Goal: Information Seeking & Learning: Learn about a topic

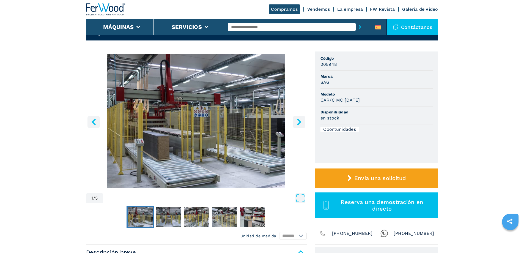
scroll to position [83, 0]
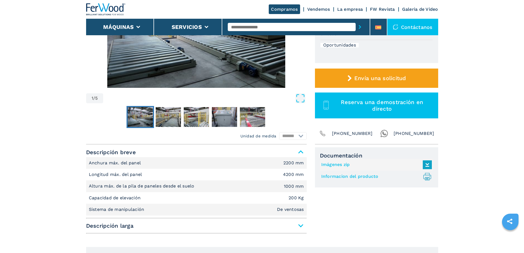
scroll to position [138, 0]
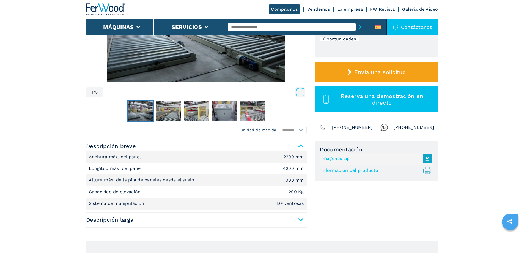
click at [136, 113] on img "Go to Slide 1" at bounding box center [140, 111] width 25 height 20
click at [169, 111] on img "Go to Slide 2" at bounding box center [168, 111] width 25 height 20
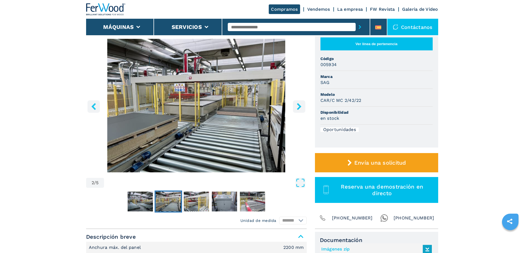
scroll to position [28, 0]
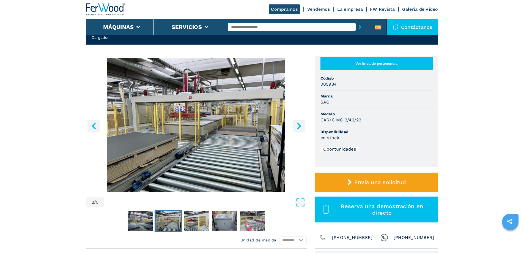
click at [300, 126] on icon "right-button" at bounding box center [299, 125] width 4 height 7
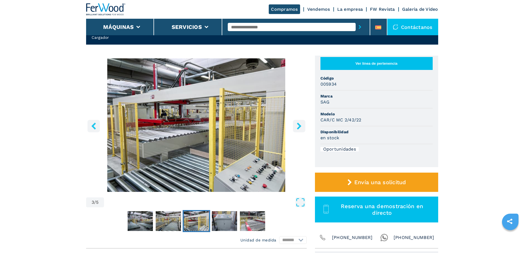
click at [300, 126] on icon "right-button" at bounding box center [299, 125] width 4 height 7
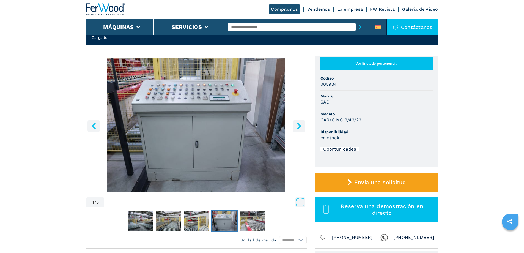
click at [300, 126] on icon "right-button" at bounding box center [299, 125] width 4 height 7
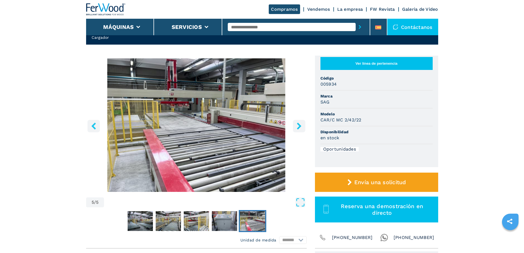
click at [300, 126] on icon "right-button" at bounding box center [299, 125] width 4 height 7
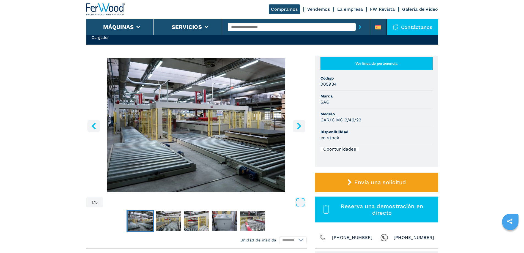
click at [300, 126] on icon "right-button" at bounding box center [299, 125] width 4 height 7
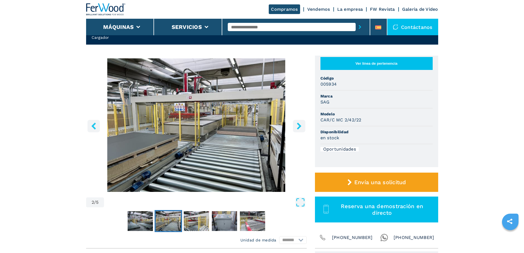
click at [300, 126] on icon "right-button" at bounding box center [299, 125] width 4 height 7
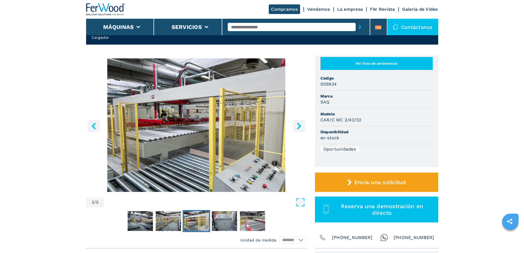
click at [300, 126] on icon "right-button" at bounding box center [299, 125] width 4 height 7
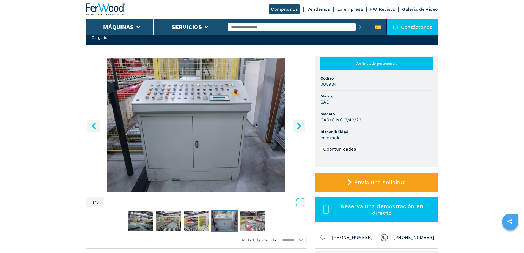
click at [300, 126] on icon "right-button" at bounding box center [299, 125] width 4 height 7
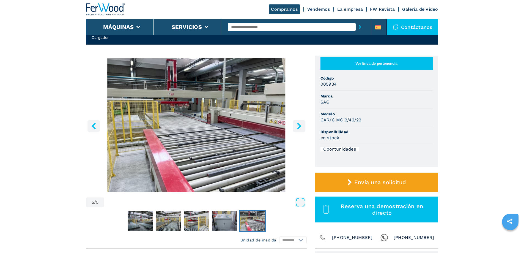
click at [300, 126] on icon "right-button" at bounding box center [299, 125] width 4 height 7
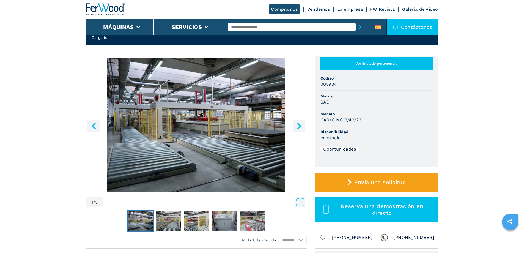
click at [300, 126] on icon "right-button" at bounding box center [299, 125] width 4 height 7
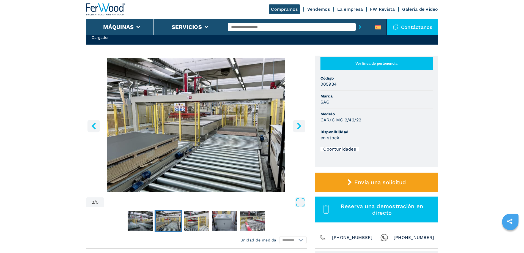
click at [300, 126] on icon "right-button" at bounding box center [299, 125] width 4 height 7
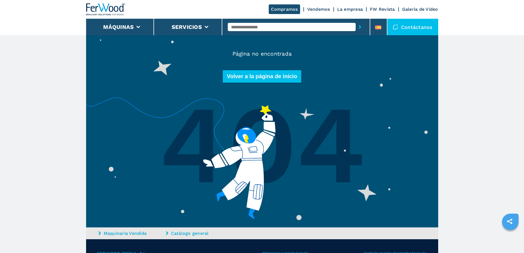
scroll to position [4, 0]
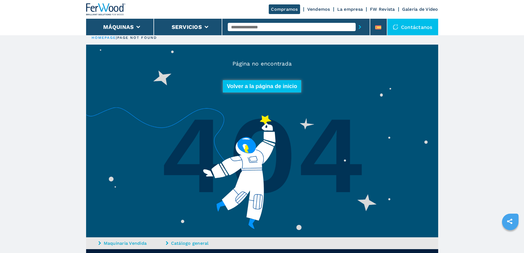
click at [264, 88] on button "Volver a la página de inicio" at bounding box center [262, 86] width 79 height 12
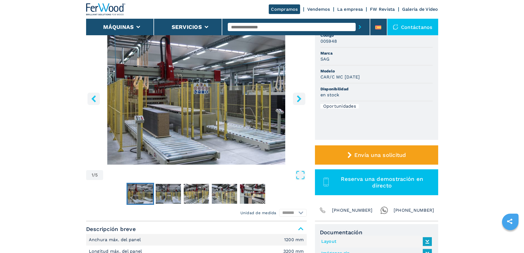
scroll to position [83, 0]
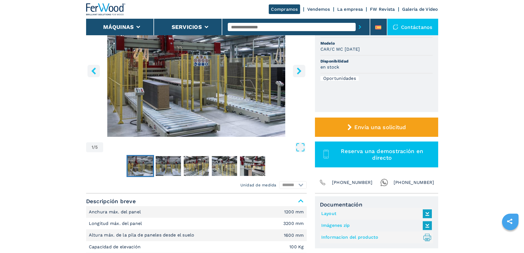
click at [298, 71] on icon "right-button" at bounding box center [299, 70] width 7 height 7
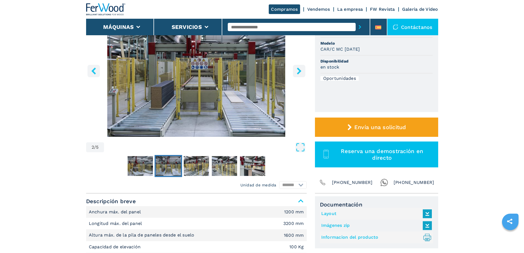
click at [298, 71] on icon "right-button" at bounding box center [299, 70] width 7 height 7
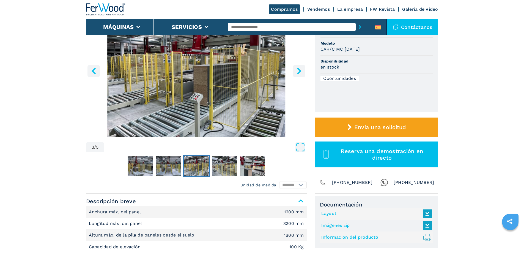
click at [298, 71] on icon "right-button" at bounding box center [299, 70] width 7 height 7
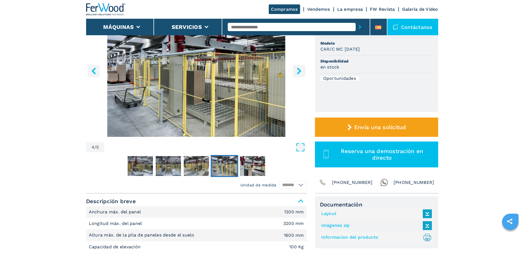
click at [298, 71] on icon "right-button" at bounding box center [299, 70] width 7 height 7
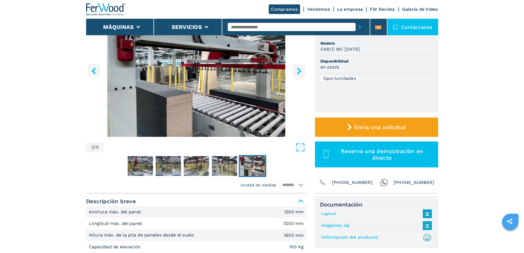
click at [298, 71] on icon "right-button" at bounding box center [299, 70] width 7 height 7
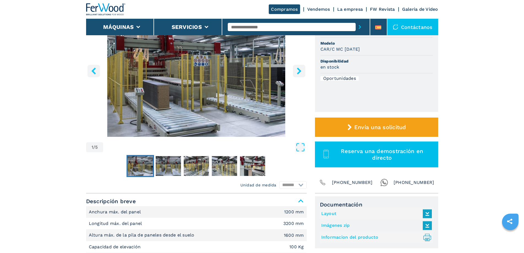
click at [298, 71] on icon "right-button" at bounding box center [299, 70] width 7 height 7
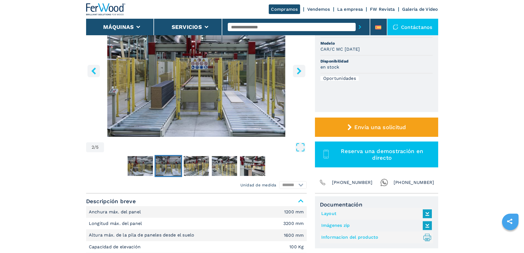
click at [298, 71] on icon "right-button" at bounding box center [299, 70] width 7 height 7
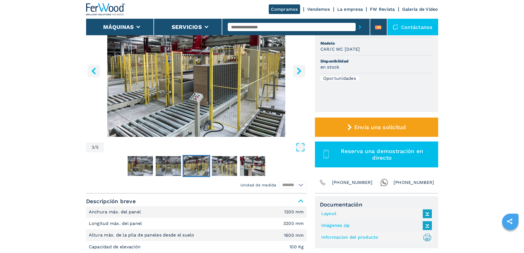
click at [298, 71] on icon "right-button" at bounding box center [299, 70] width 7 height 7
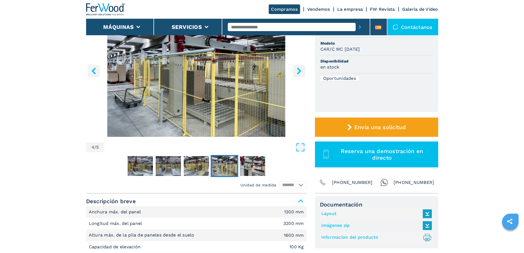
click at [298, 71] on icon "right-button" at bounding box center [299, 70] width 7 height 7
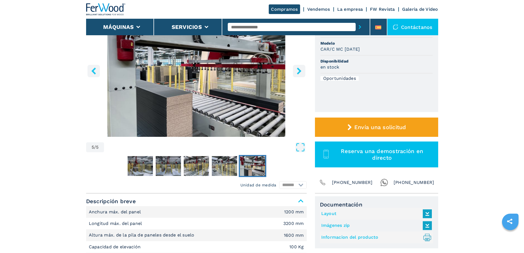
click at [298, 71] on icon "right-button" at bounding box center [299, 70] width 7 height 7
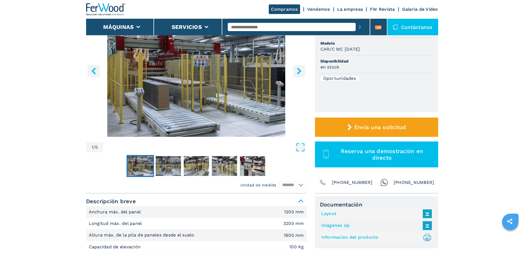
click at [298, 71] on icon "right-button" at bounding box center [299, 70] width 7 height 7
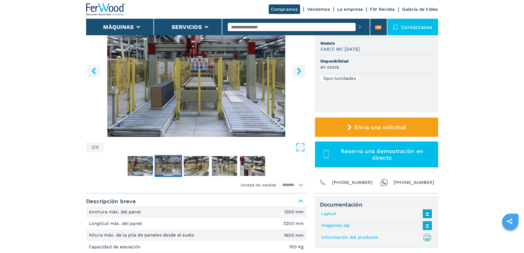
click at [298, 71] on icon "right-button" at bounding box center [299, 70] width 7 height 7
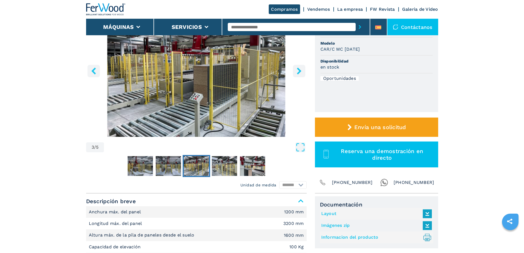
click at [298, 71] on icon "right-button" at bounding box center [299, 70] width 7 height 7
